Goal: Navigation & Orientation: Find specific page/section

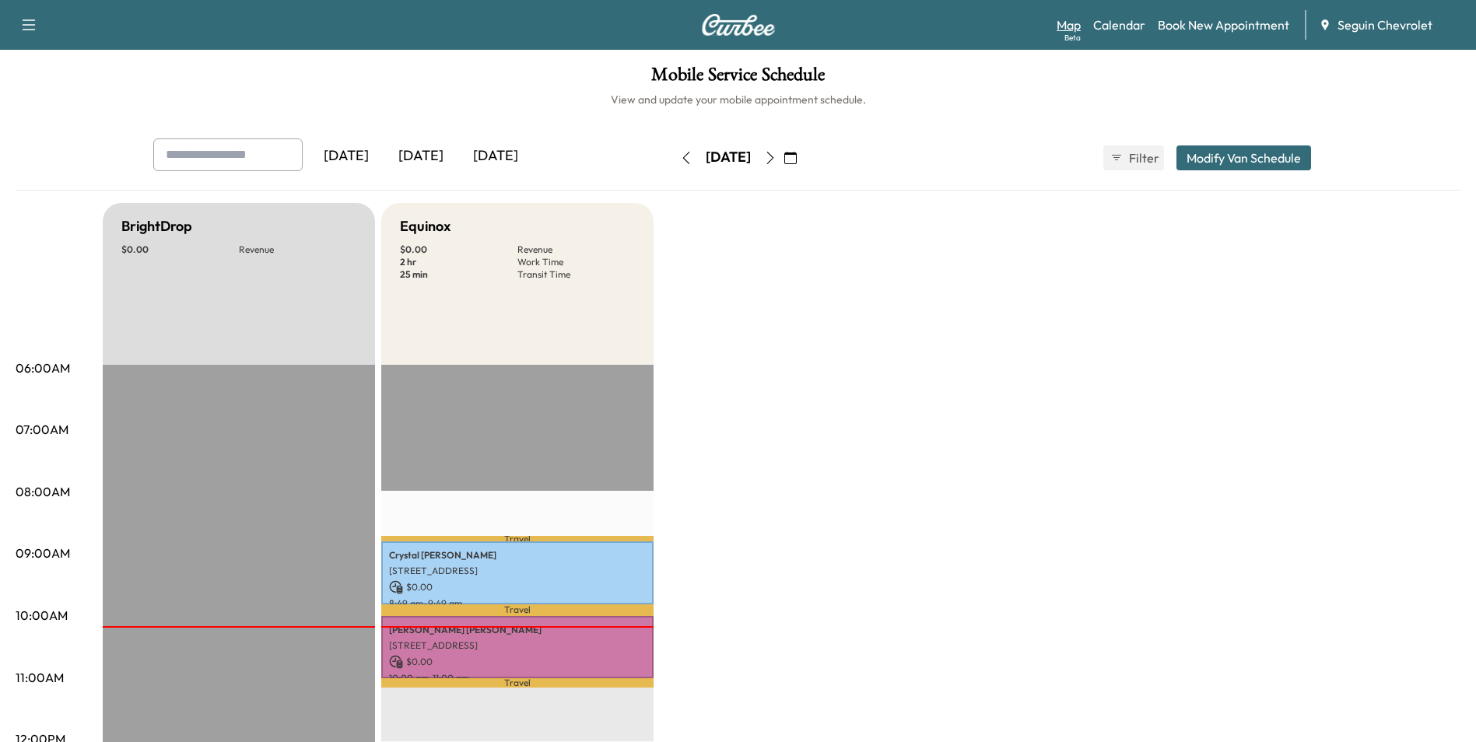
click at [1074, 27] on link "Map Beta" at bounding box center [1069, 25] width 24 height 19
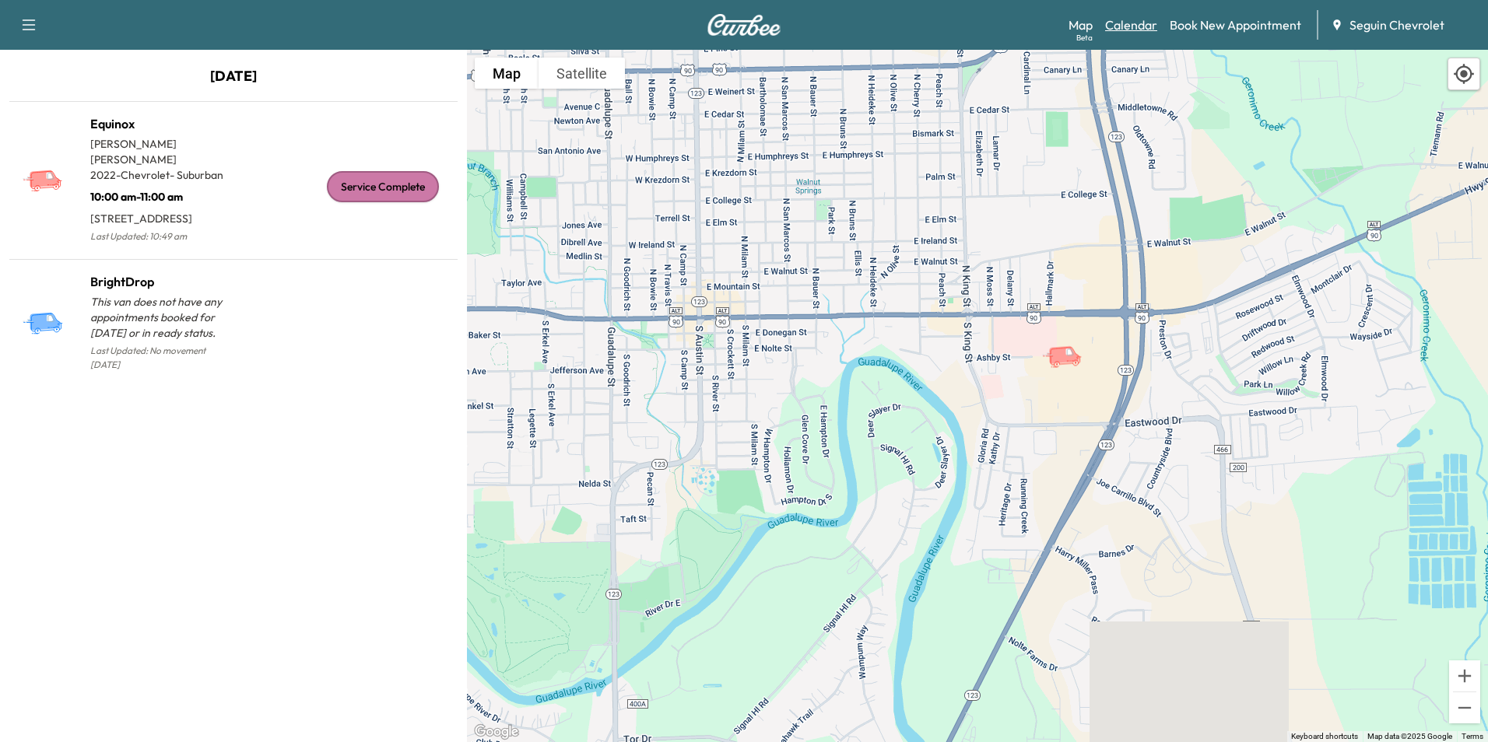
click at [1133, 24] on link "Calendar" at bounding box center [1131, 25] width 52 height 19
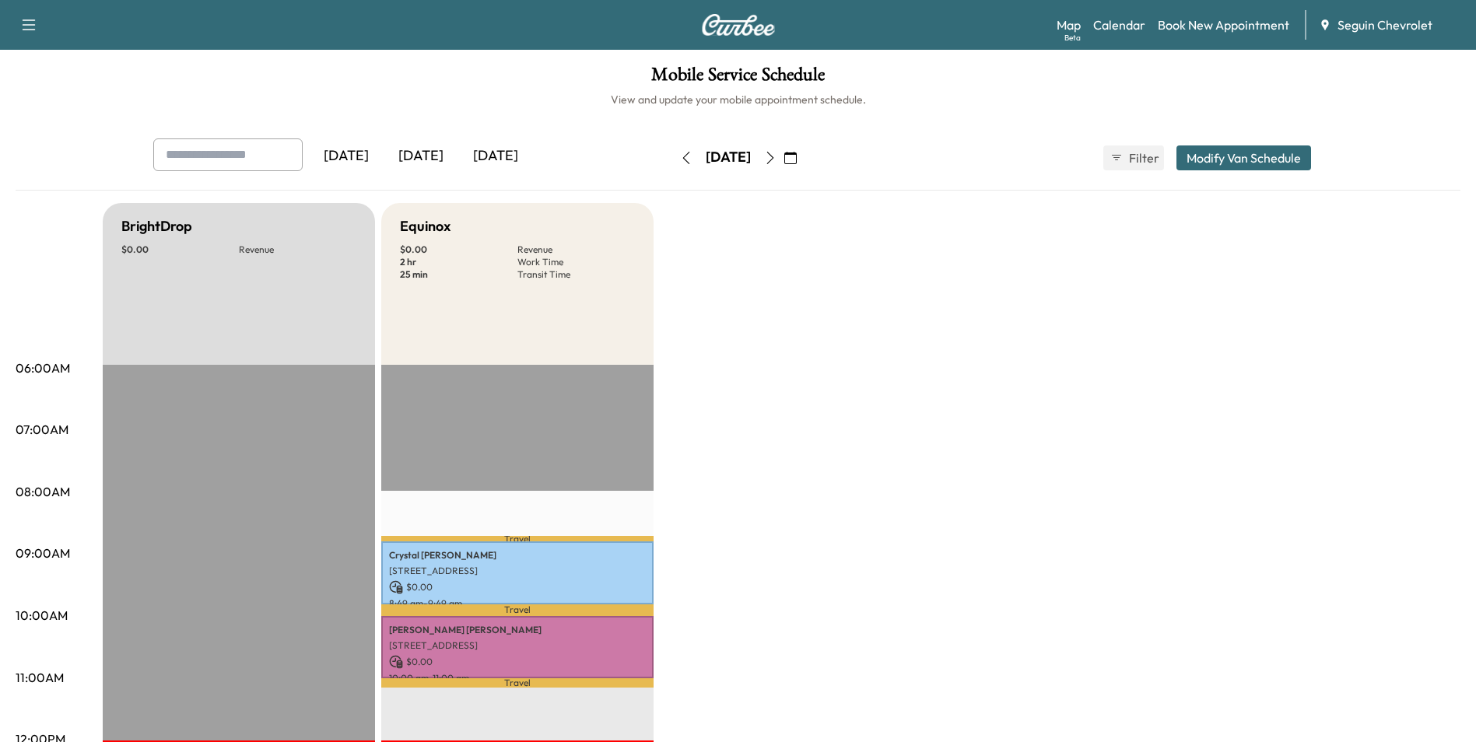
click at [488, 152] on div "[DATE]" at bounding box center [495, 157] width 75 height 36
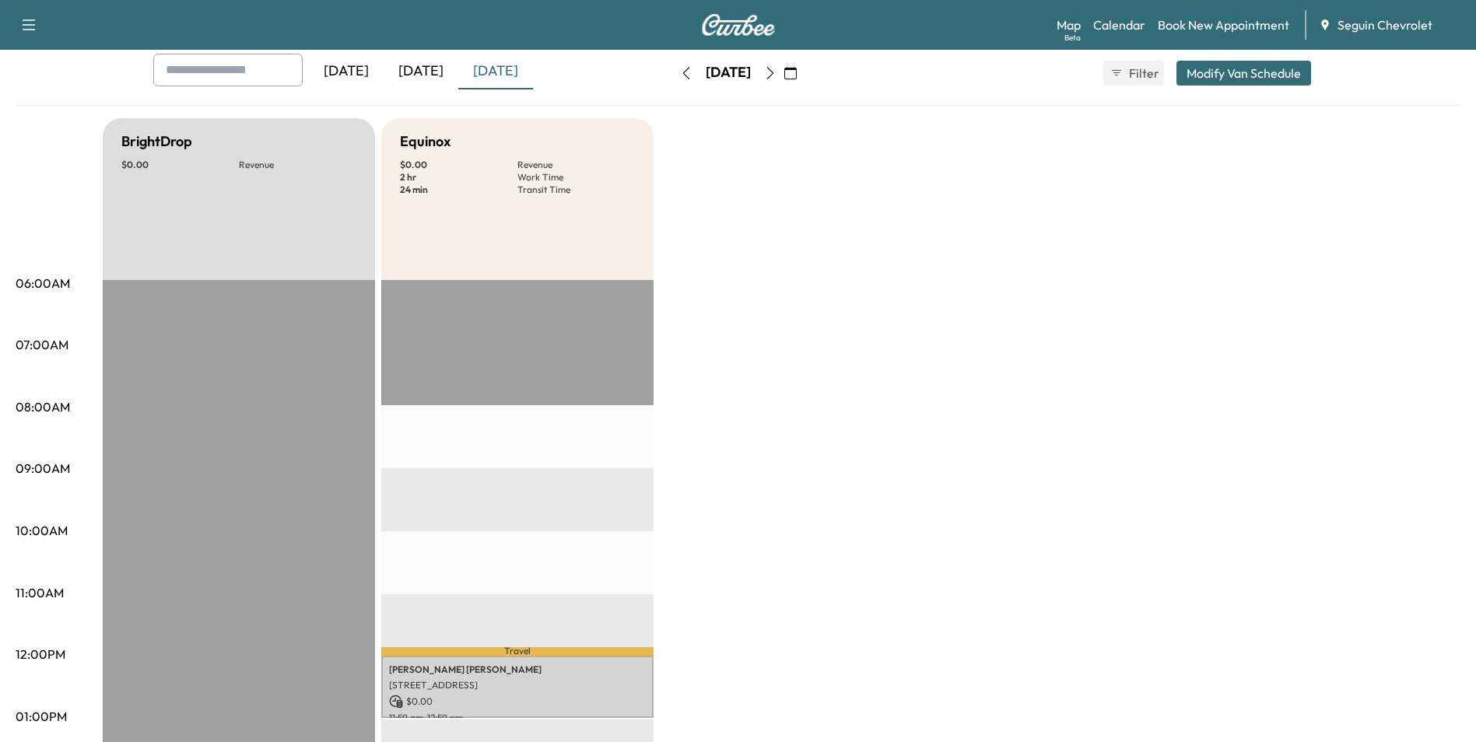
scroll to position [78, 0]
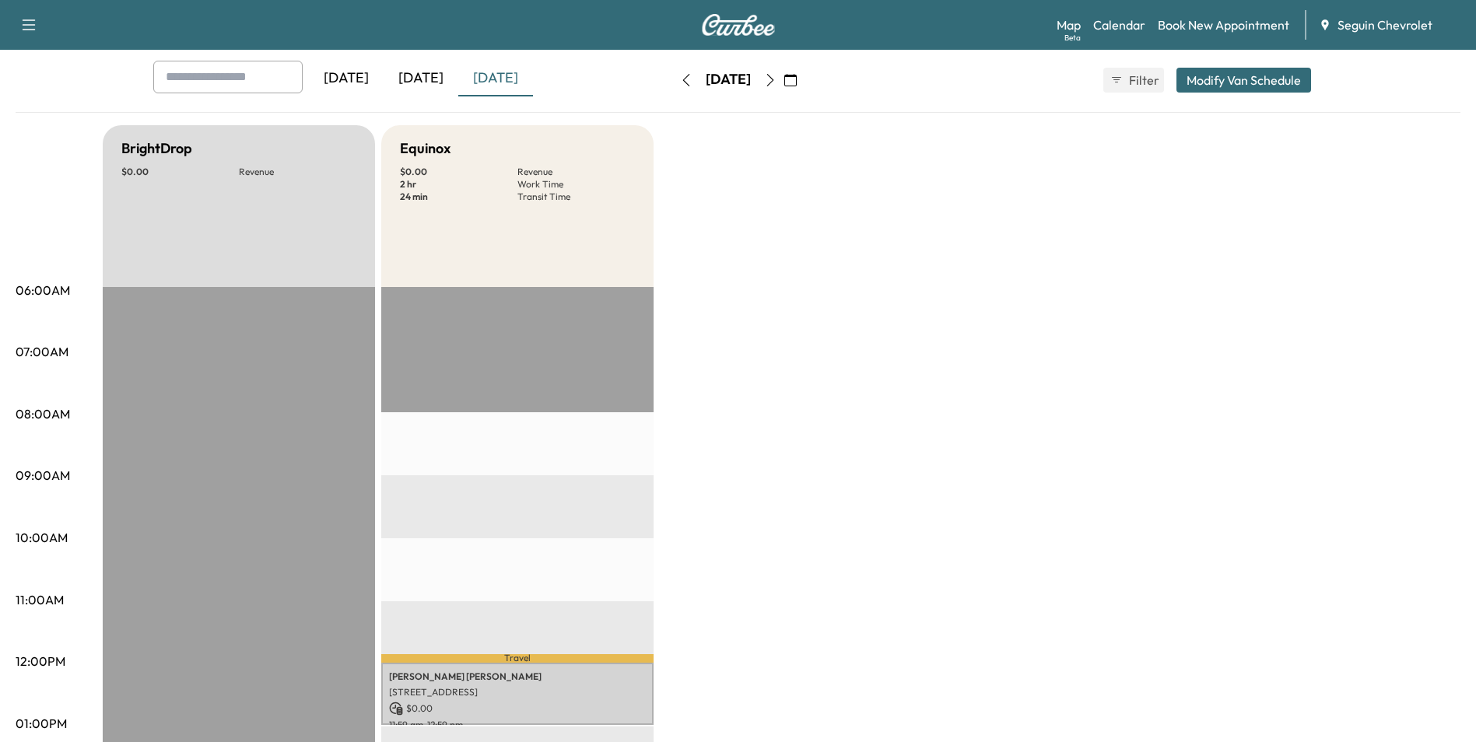
click at [777, 84] on icon "button" at bounding box center [770, 80] width 12 height 12
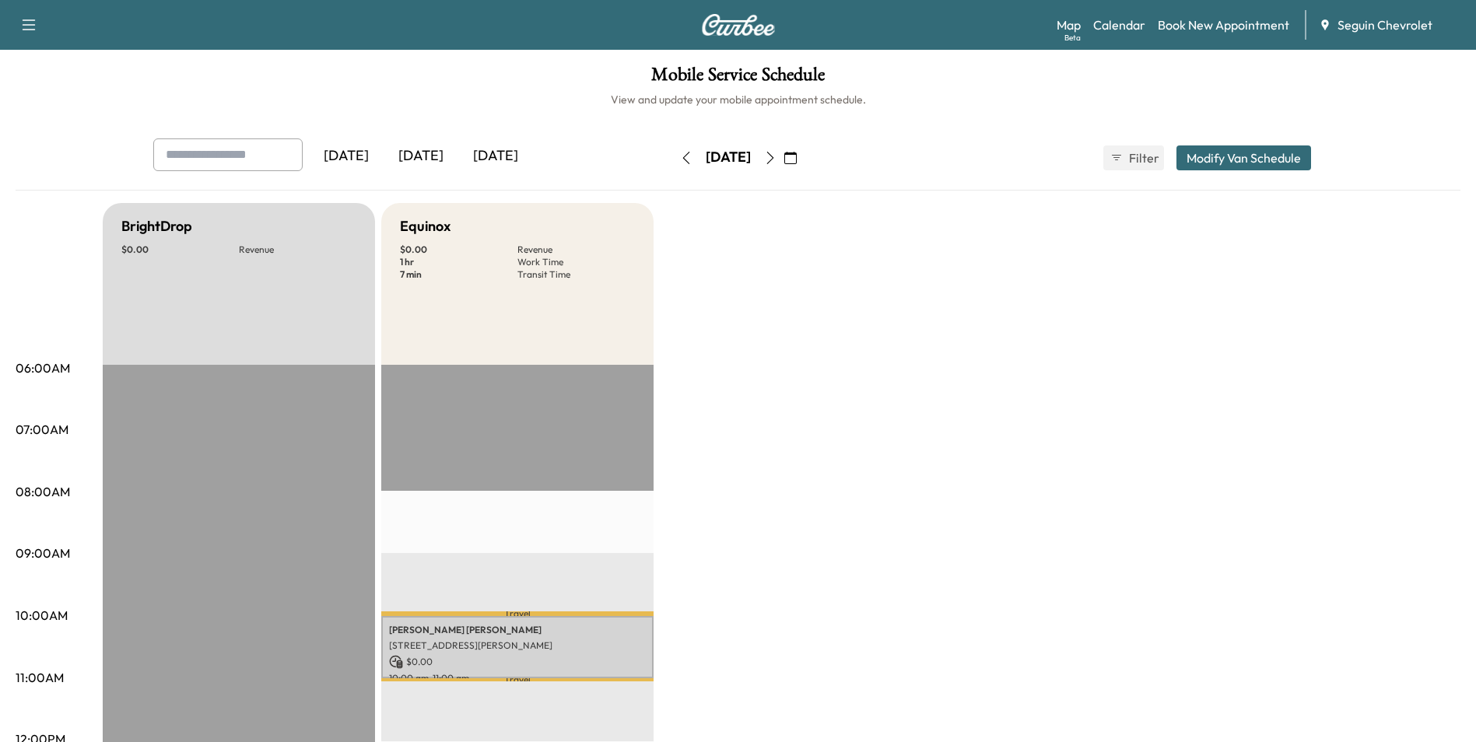
click at [777, 163] on icon "button" at bounding box center [770, 158] width 12 height 12
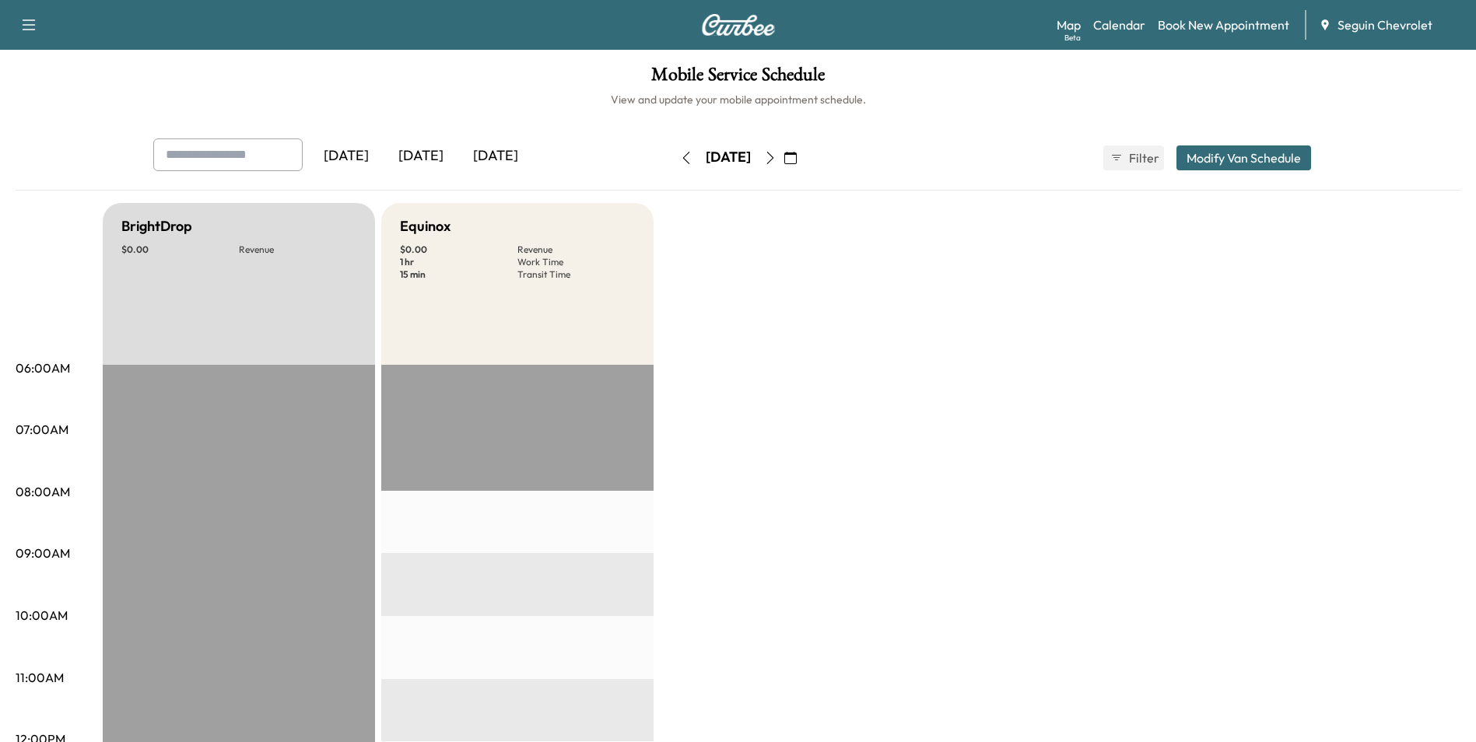
click at [777, 159] on icon "button" at bounding box center [770, 158] width 12 height 12
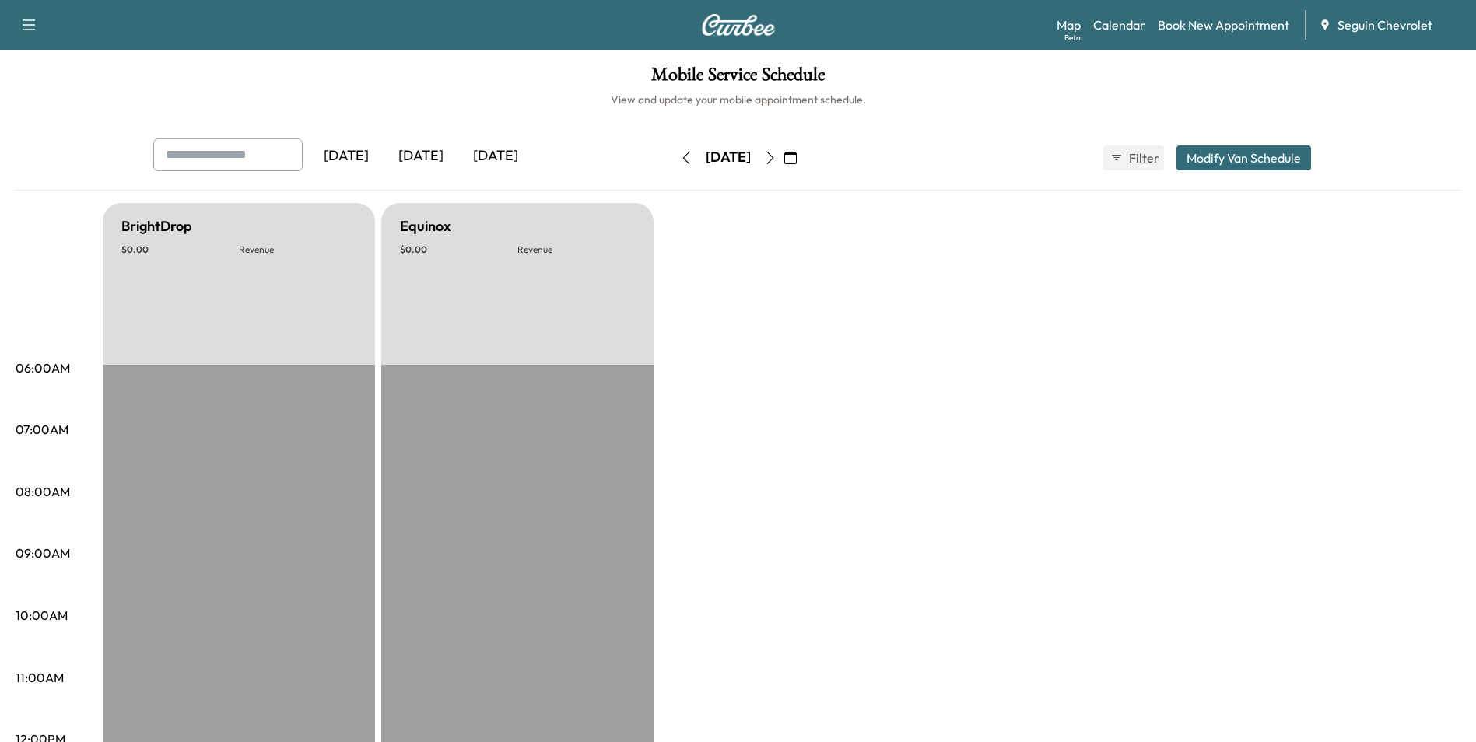
click at [777, 159] on icon "button" at bounding box center [770, 158] width 12 height 12
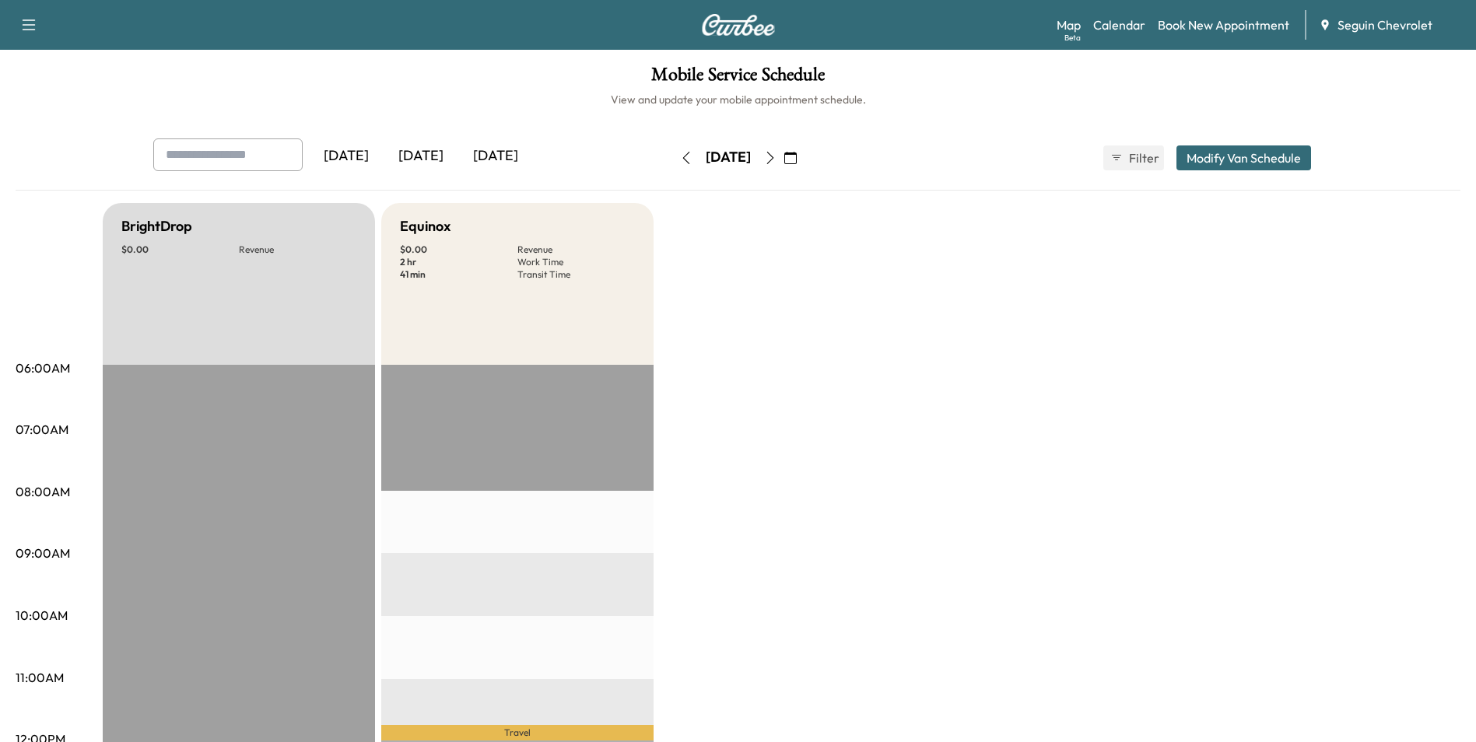
click at [777, 159] on icon "button" at bounding box center [770, 158] width 12 height 12
click at [777, 161] on icon "button" at bounding box center [770, 158] width 12 height 12
click at [777, 163] on icon "button" at bounding box center [770, 158] width 12 height 12
click at [774, 159] on icon "button" at bounding box center [770, 158] width 7 height 12
click at [443, 160] on div "[DATE]" at bounding box center [421, 157] width 75 height 36
